Goal: Task Accomplishment & Management: Manage account settings

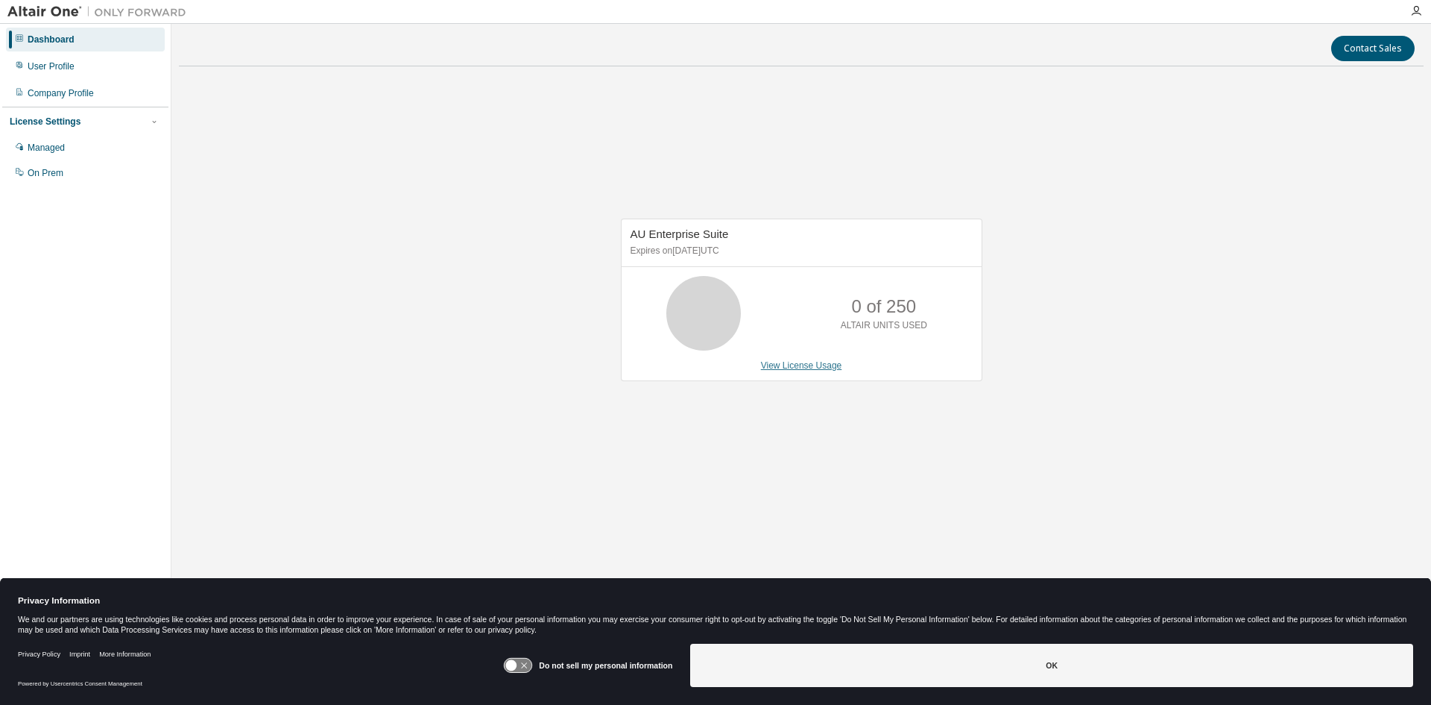
click at [790, 365] on link "View License Usage" at bounding box center [801, 365] width 81 height 10
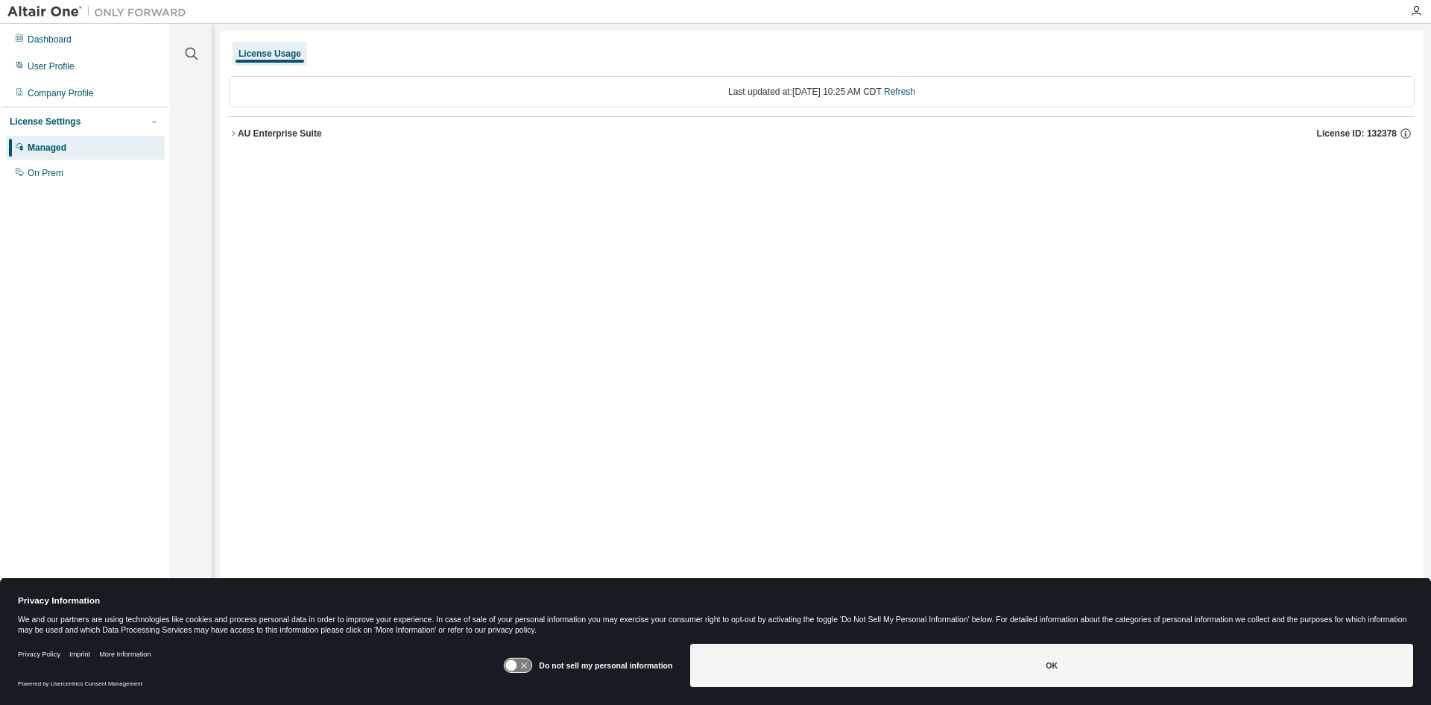
click at [273, 133] on div "AU Enterprise Suite" at bounding box center [280, 133] width 84 height 12
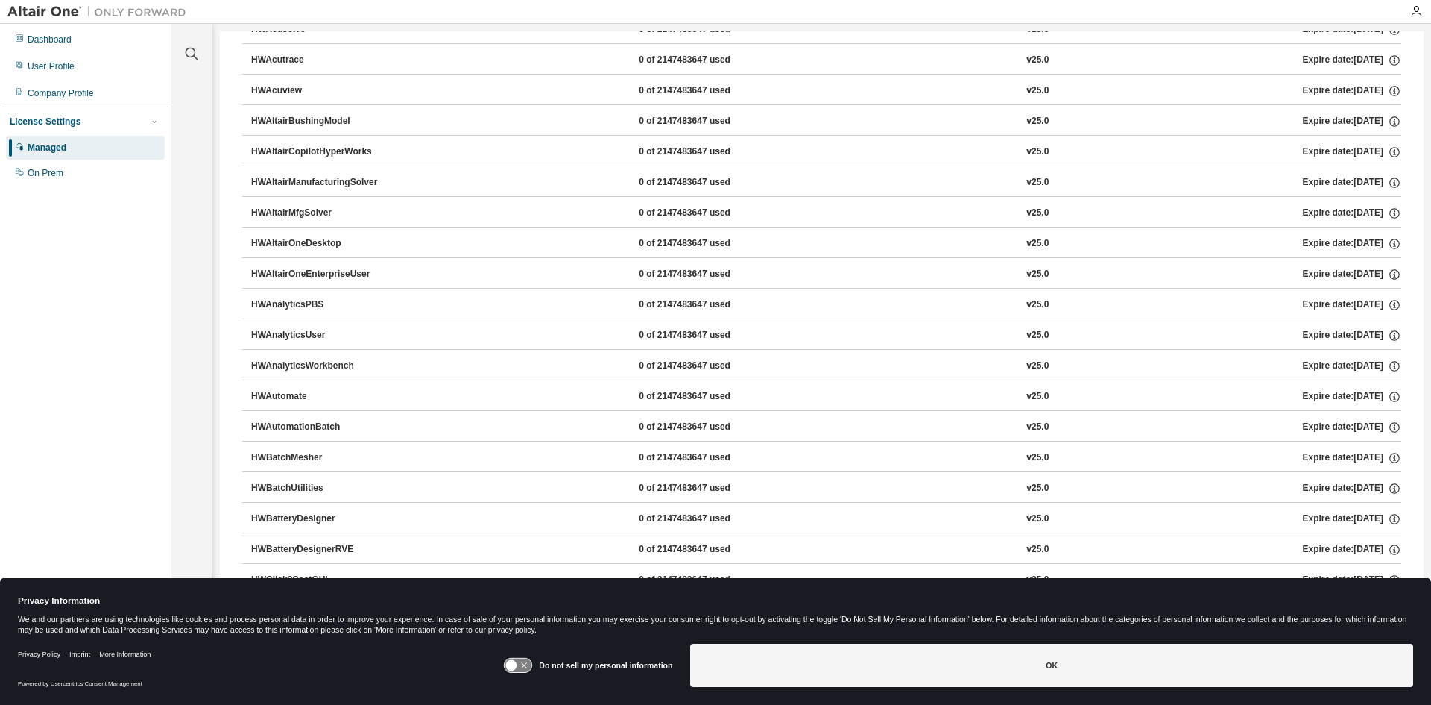
scroll to position [522, 0]
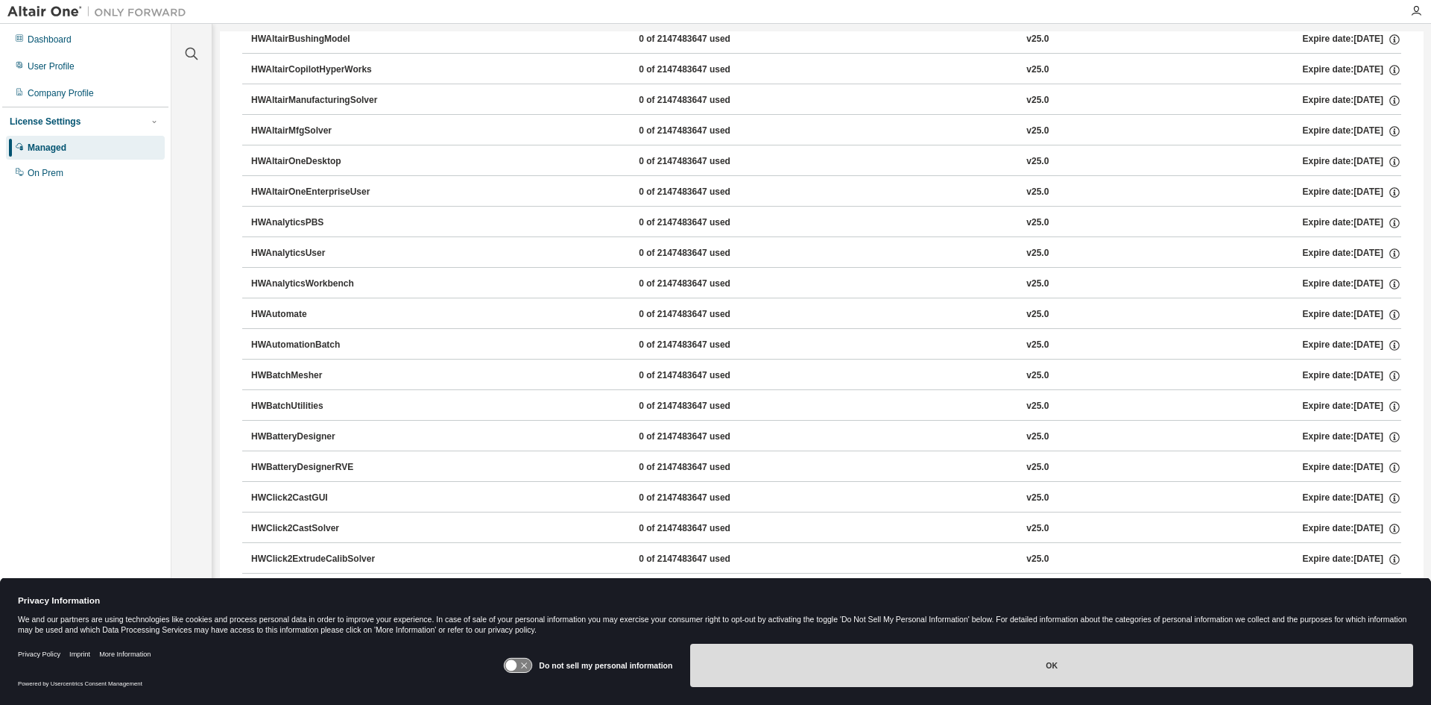
click at [1081, 677] on button "OK" at bounding box center [1051, 664] width 723 height 43
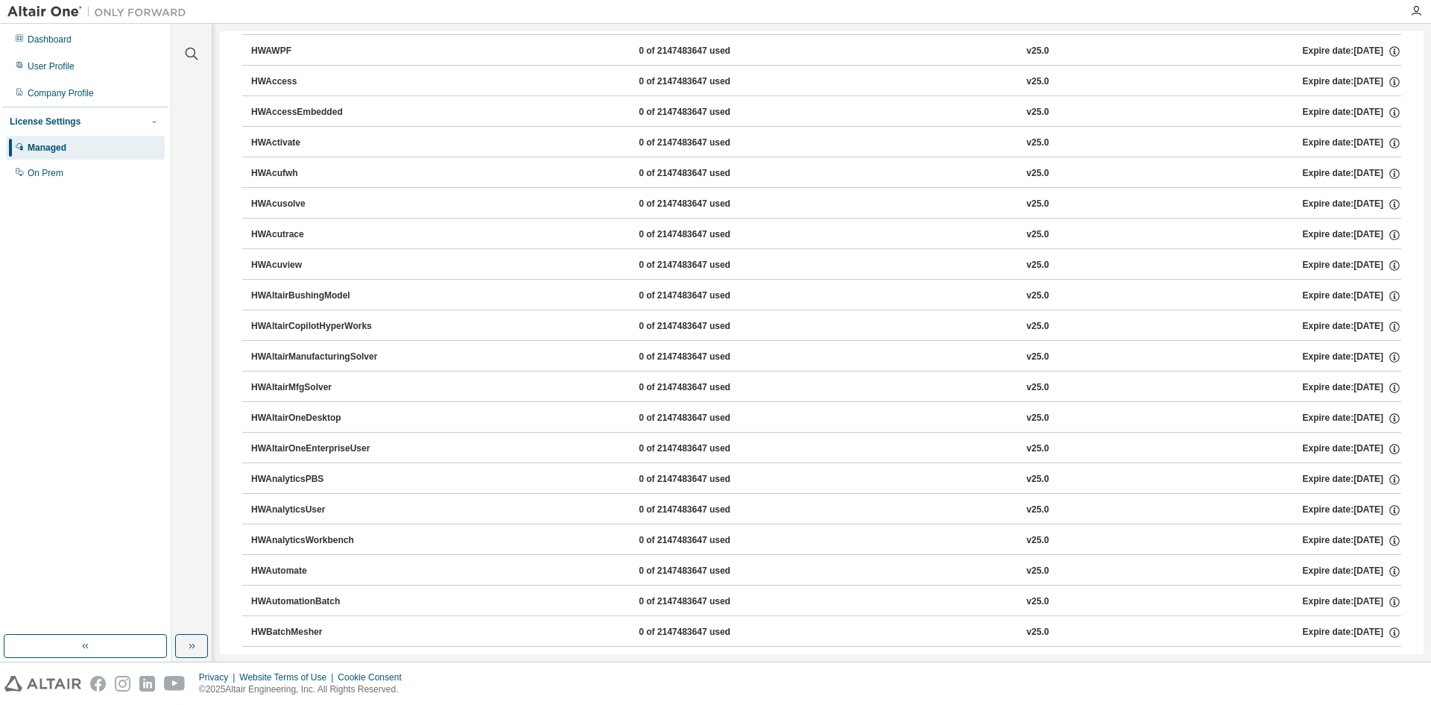
scroll to position [0, 0]
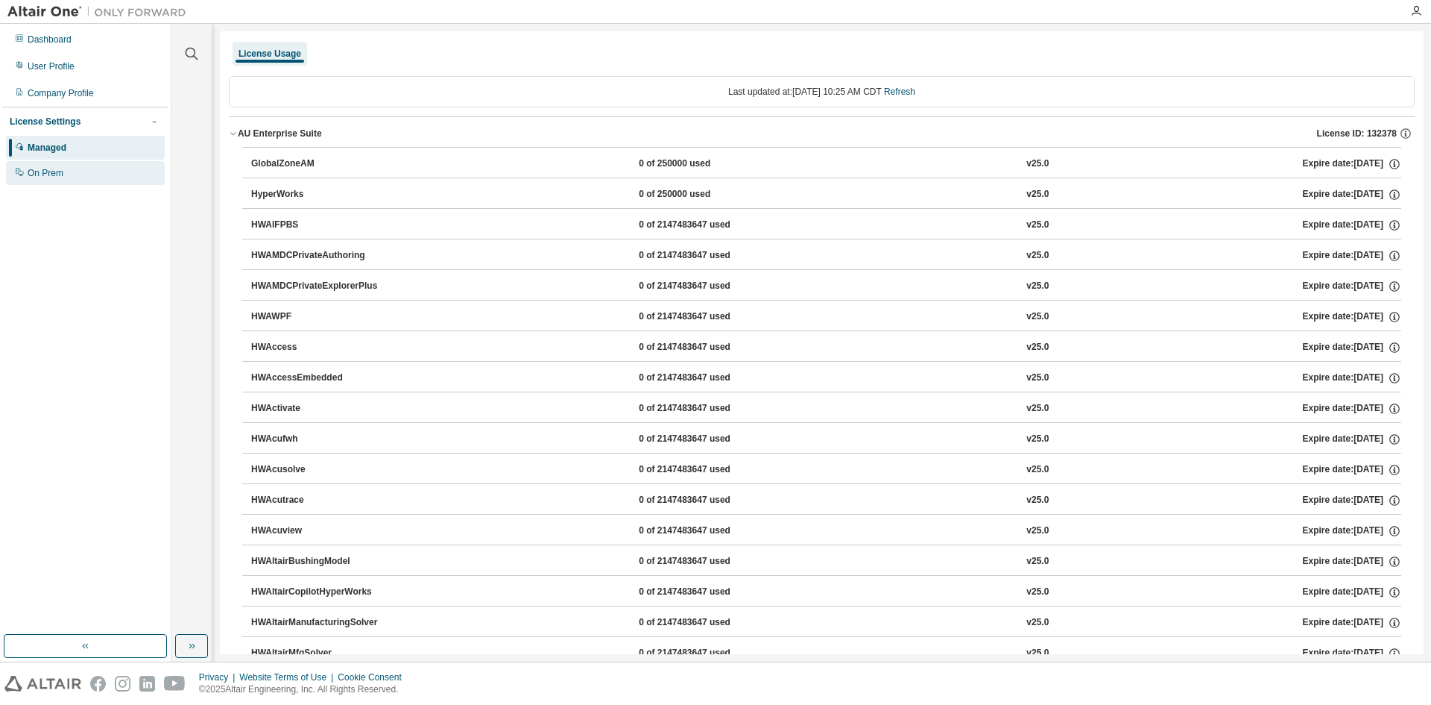
click at [74, 175] on div "On Prem" at bounding box center [85, 173] width 159 height 24
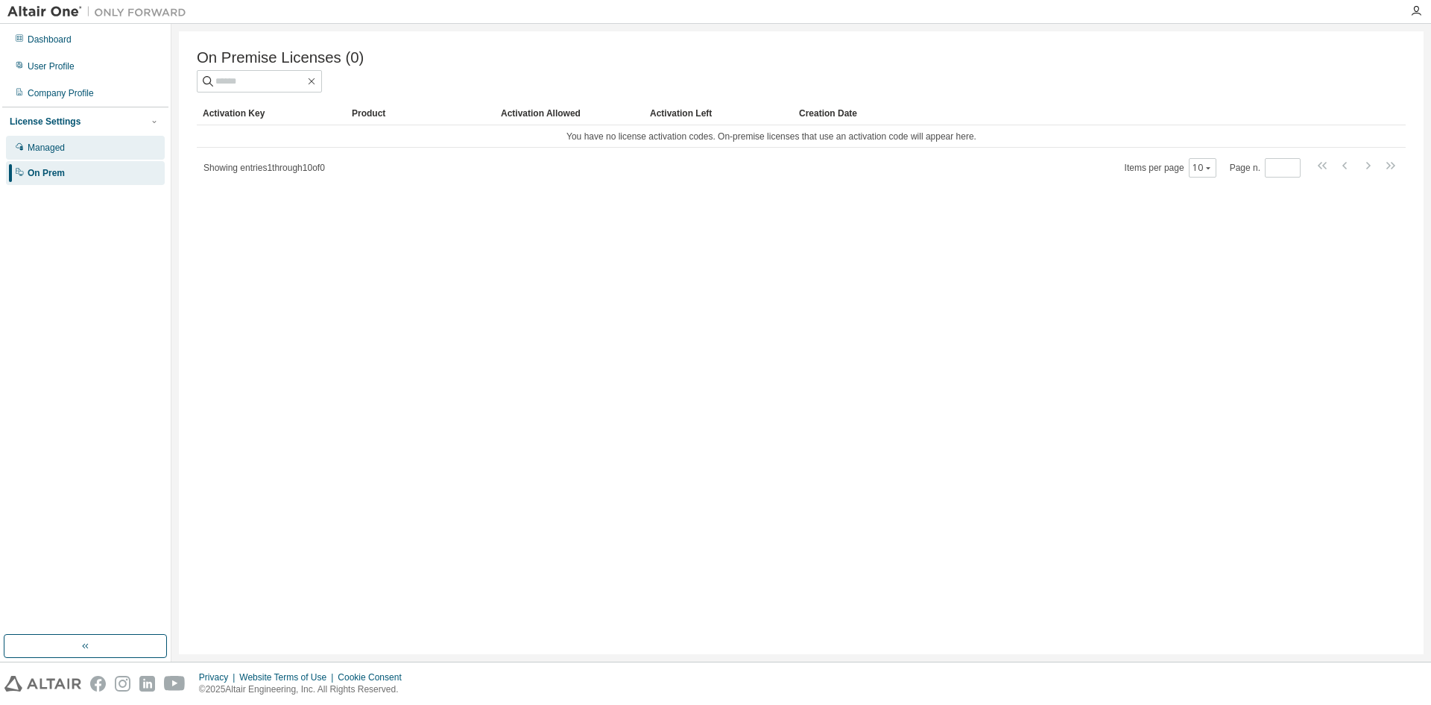
click at [75, 154] on div "Managed" at bounding box center [85, 148] width 159 height 24
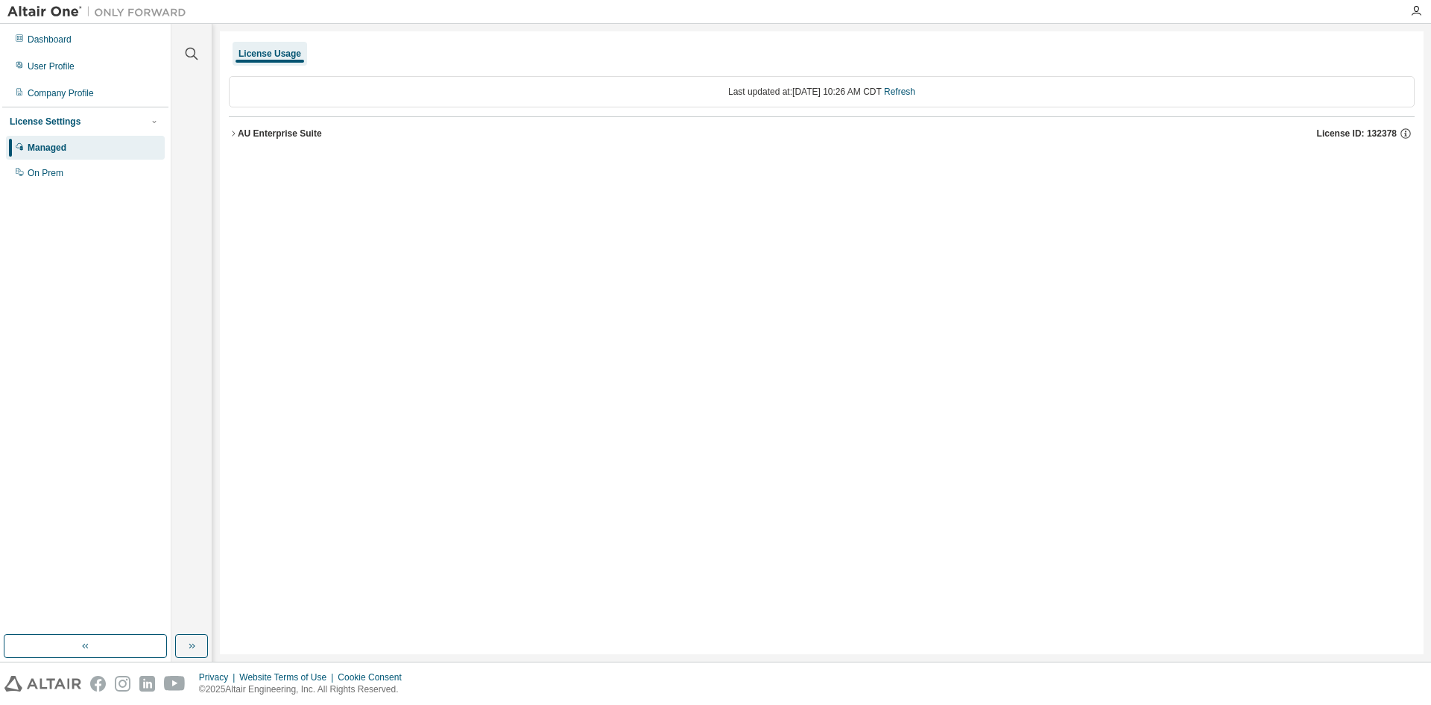
click at [264, 134] on div "AU Enterprise Suite" at bounding box center [280, 133] width 84 height 12
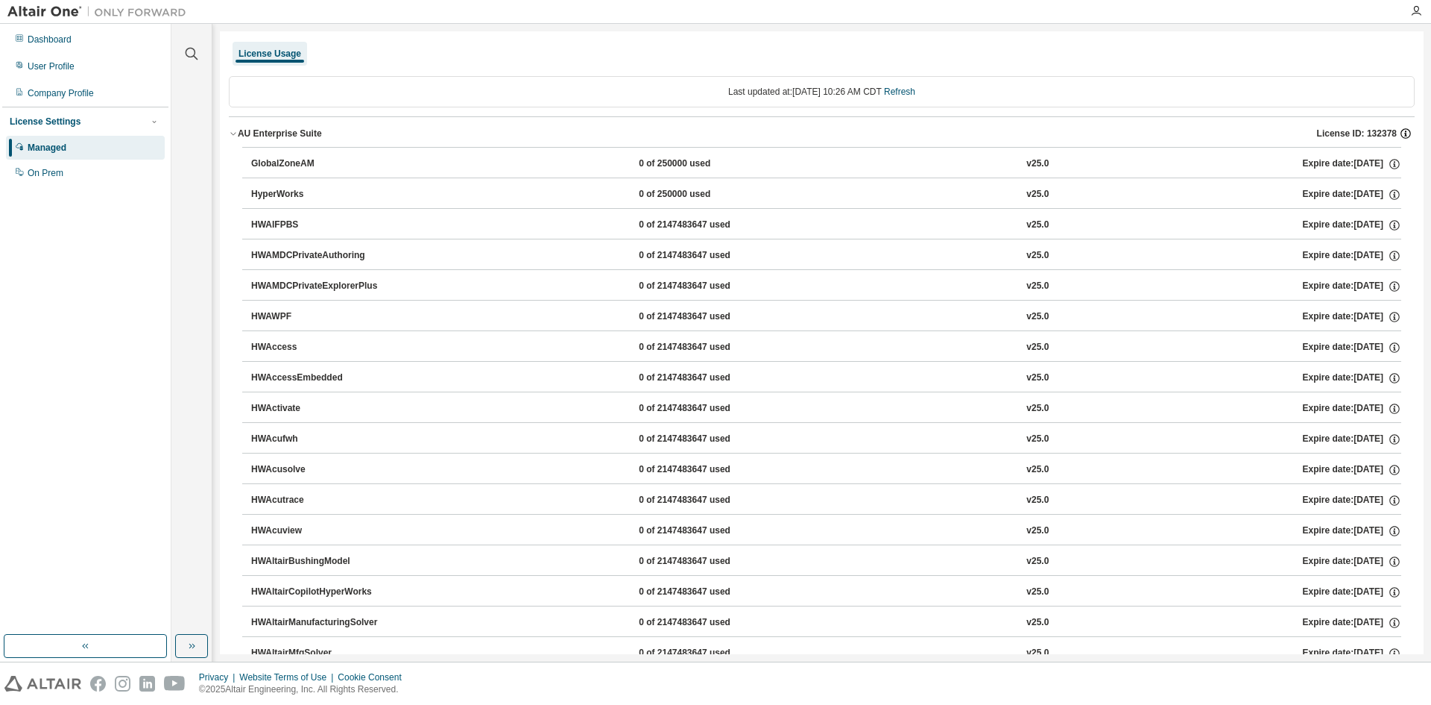
click at [1399, 133] on icon "button" at bounding box center [1405, 133] width 13 height 13
